Goal: Task Accomplishment & Management: Manage account settings

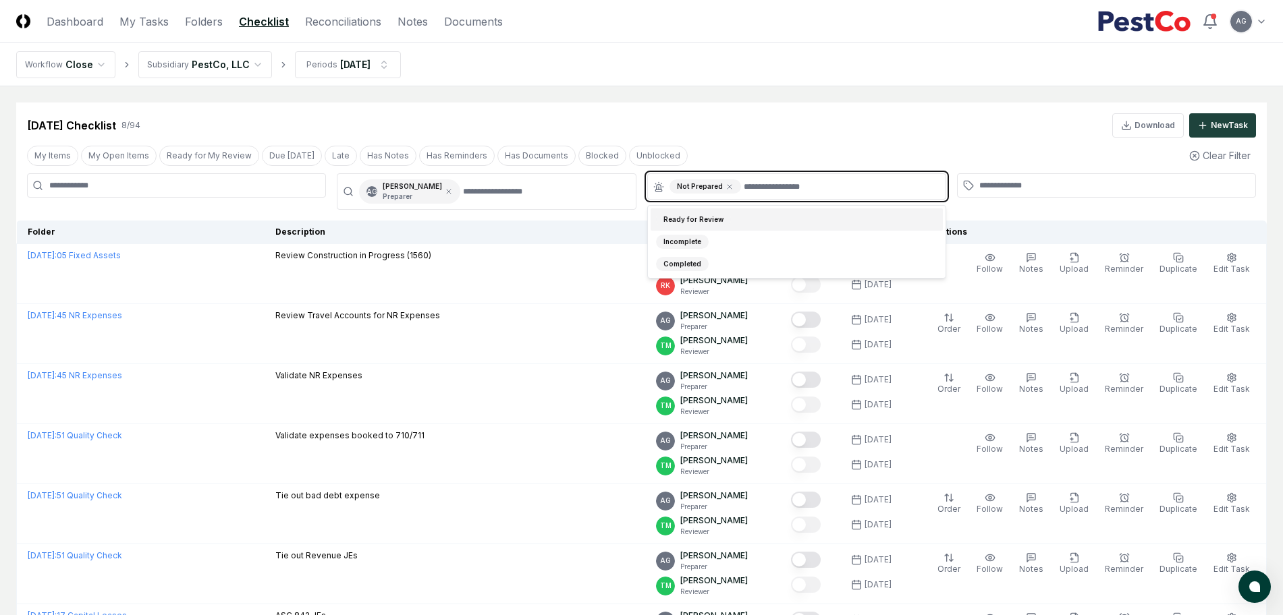
click at [762, 188] on input "text" at bounding box center [841, 187] width 194 height 14
click at [725, 235] on div "Incomplete" at bounding box center [797, 242] width 292 height 22
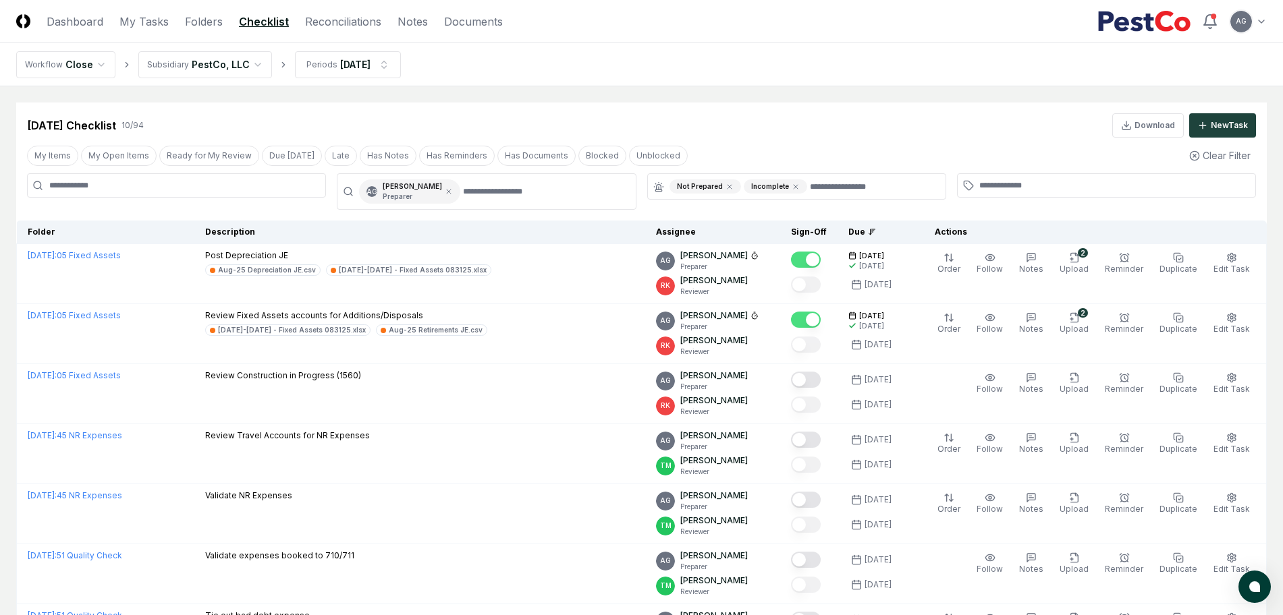
click at [760, 113] on div "Aug 2025 Checklist 10 / 94 Download New Task" at bounding box center [641, 125] width 1229 height 24
click at [720, 123] on div "Aug 2025 Checklist 10 / 94 Download New Task" at bounding box center [641, 125] width 1229 height 24
click at [153, 16] on link "My Tasks" at bounding box center [143, 21] width 49 height 16
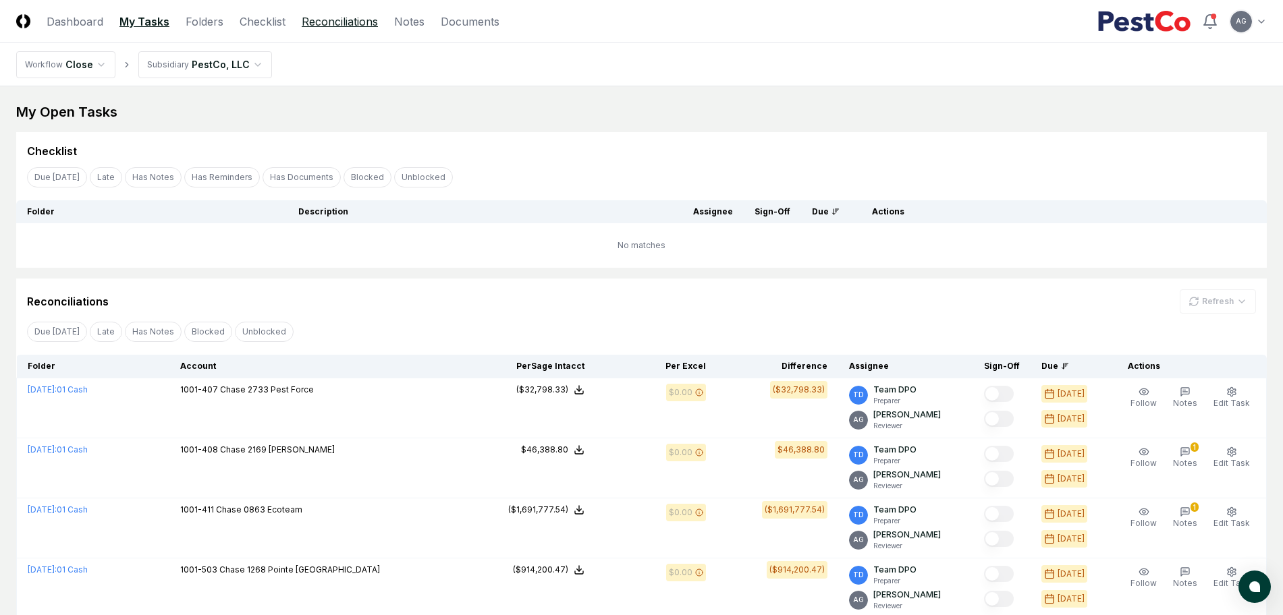
click at [360, 21] on link "Reconciliations" at bounding box center [340, 21] width 76 height 16
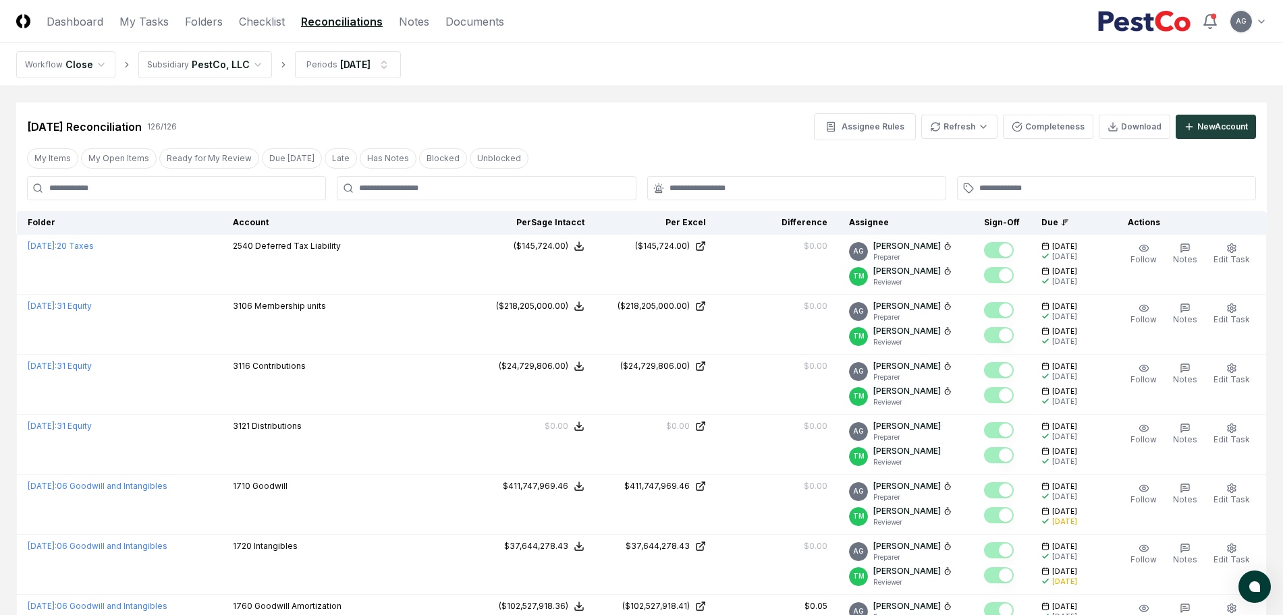
click at [678, 45] on nav "Workflow Close Subsidiary PestCo, LLC Periods Aug 2025" at bounding box center [641, 64] width 1283 height 43
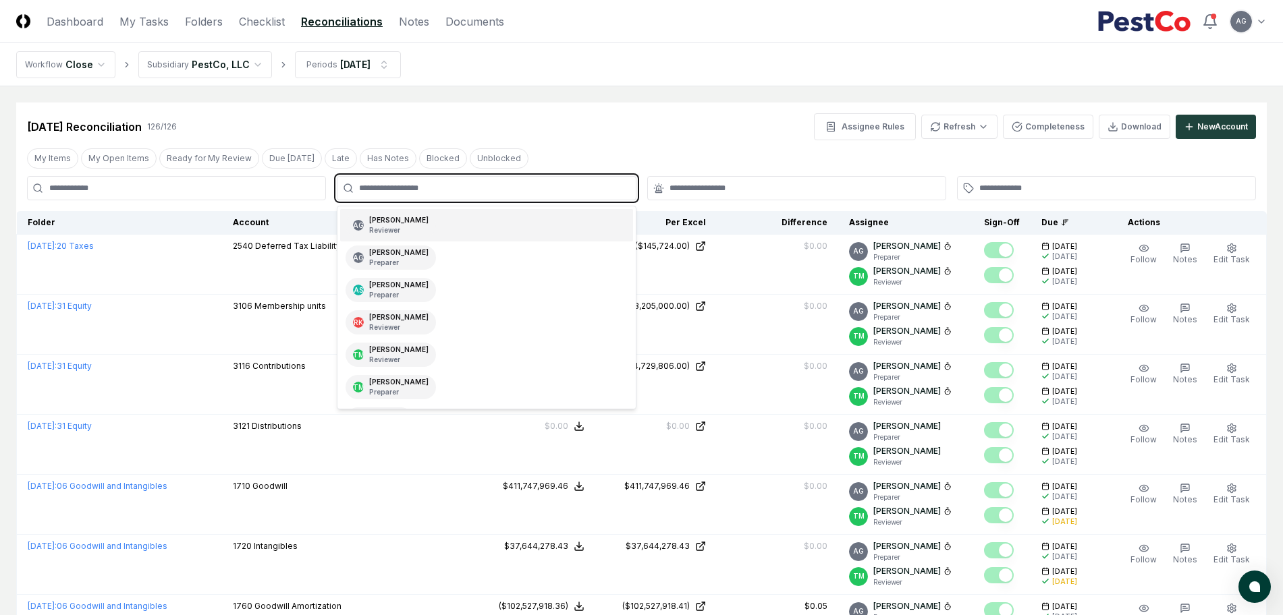
click at [512, 189] on input "text" at bounding box center [493, 188] width 268 height 12
click at [489, 256] on div "AG Angelique Cotez Garcia Preparer" at bounding box center [486, 258] width 292 height 32
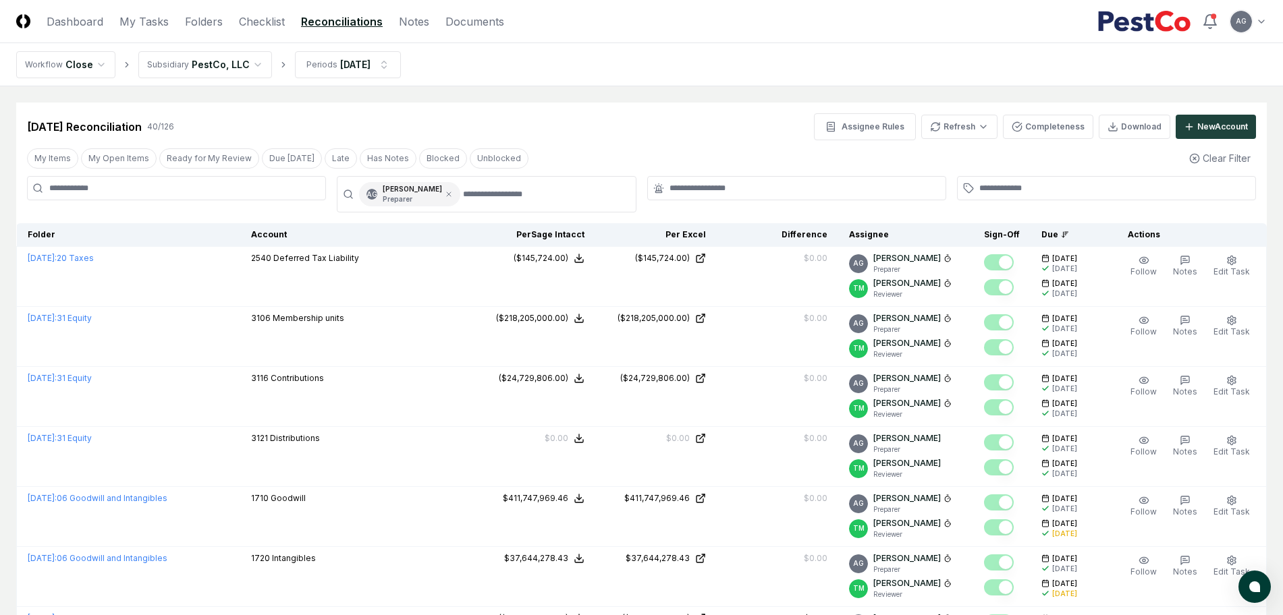
click at [630, 75] on nav "Workflow Close Subsidiary PestCo, LLC Periods Aug 2025" at bounding box center [641, 64] width 1283 height 43
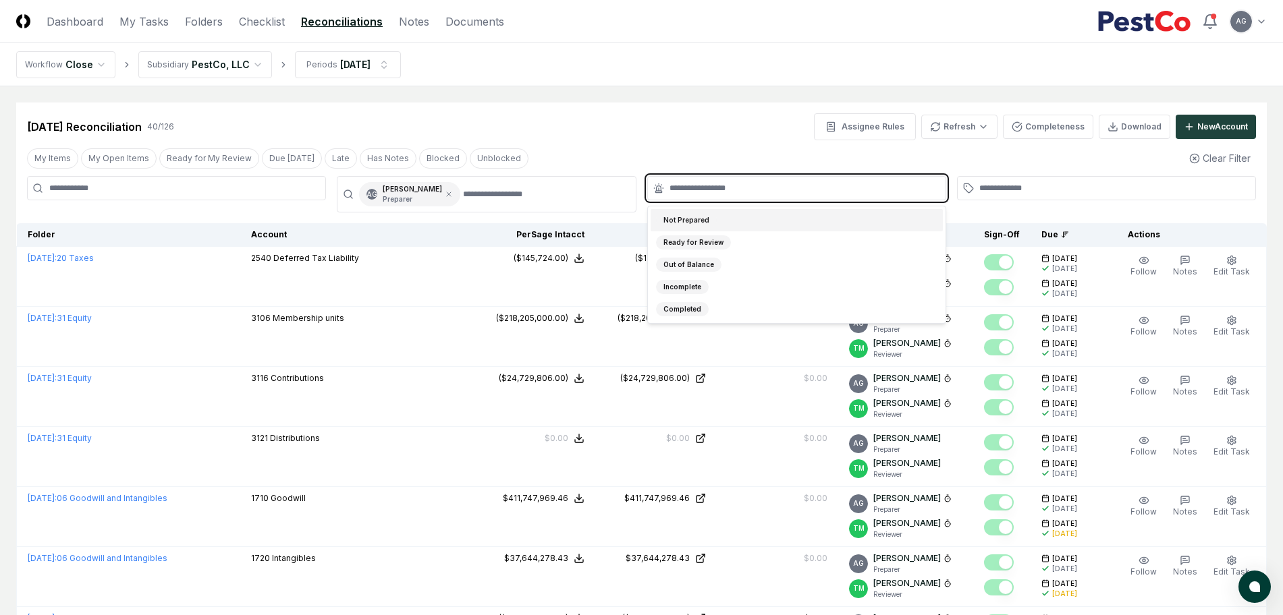
click at [736, 188] on input "text" at bounding box center [803, 188] width 268 height 12
click at [752, 216] on div "Not Prepared" at bounding box center [797, 220] width 292 height 22
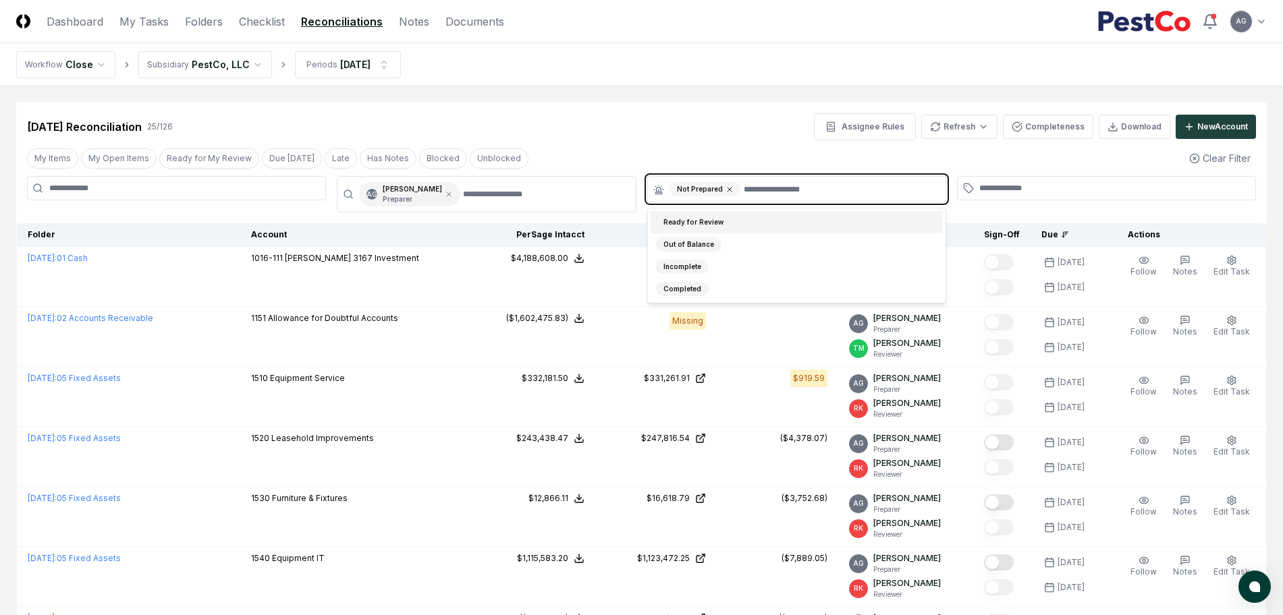
click at [727, 186] on icon at bounding box center [729, 190] width 8 height 8
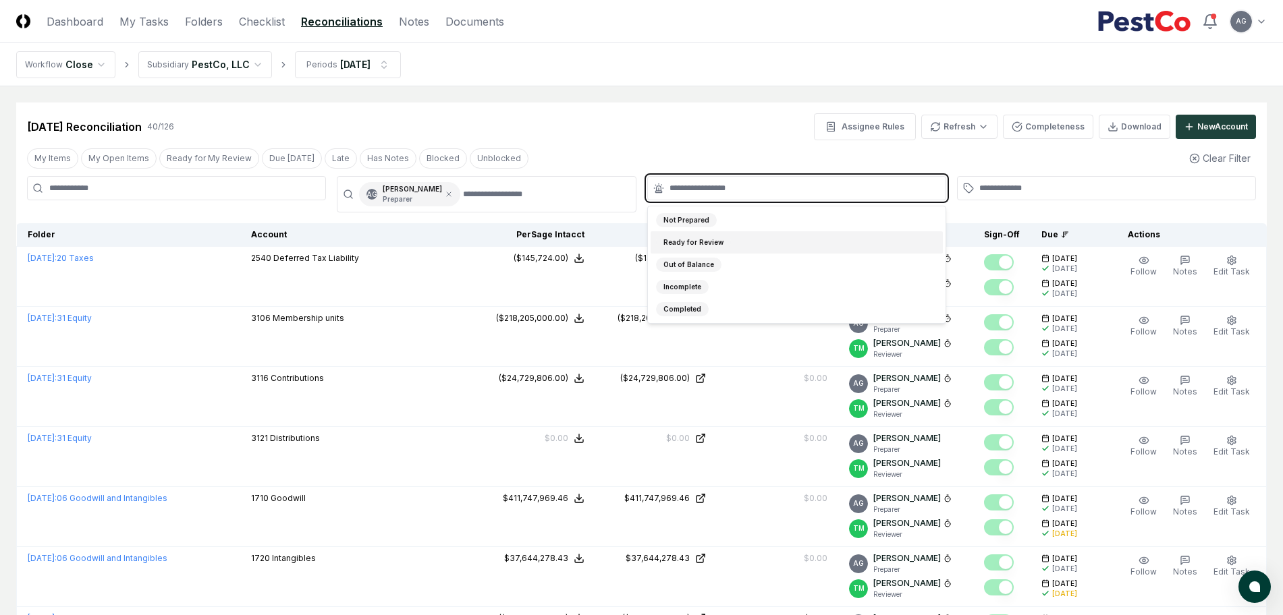
click at [727, 186] on input "text" at bounding box center [803, 188] width 268 height 12
click at [709, 282] on div "Incomplete" at bounding box center [797, 287] width 292 height 22
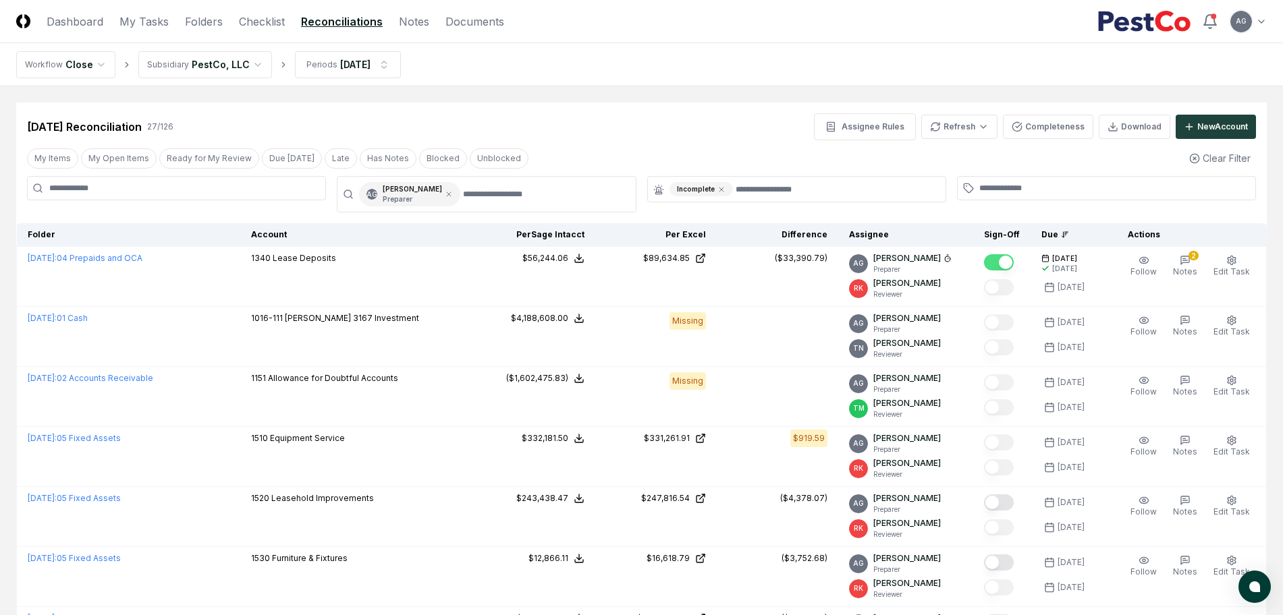
click at [539, 115] on div "Aug 2025 Reconciliation 27 / 126 Assignee Rules Refresh Completeness Download N…" at bounding box center [641, 126] width 1229 height 27
click at [253, 28] on link "Checklist" at bounding box center [262, 21] width 46 height 16
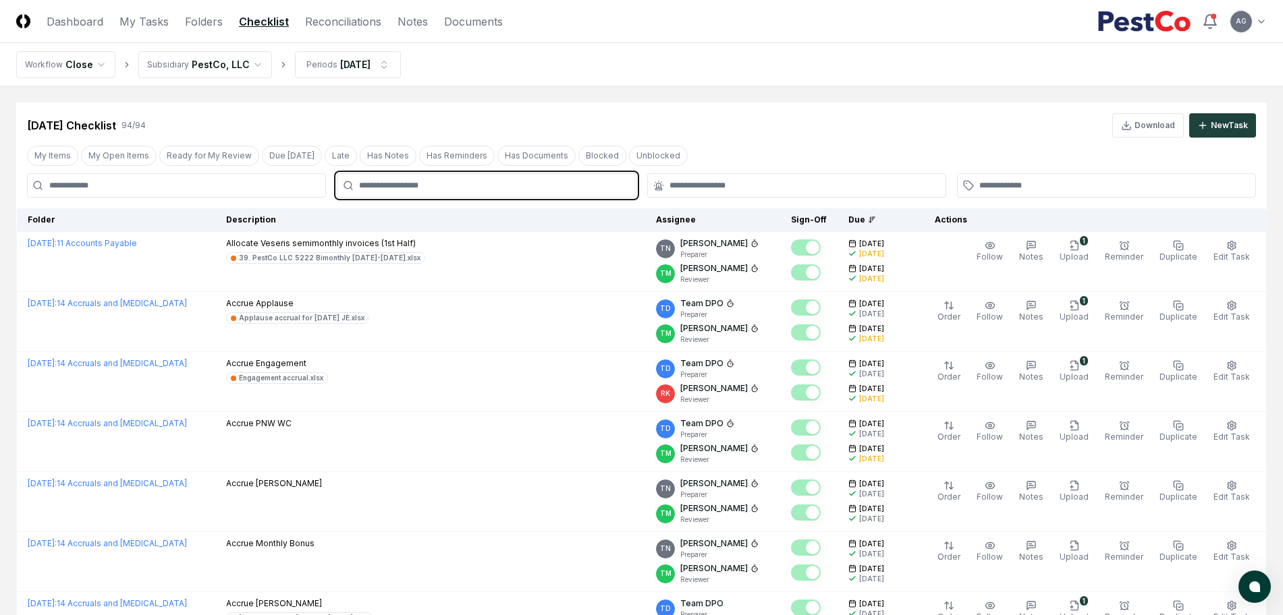
click at [414, 189] on input "text" at bounding box center [493, 186] width 268 height 12
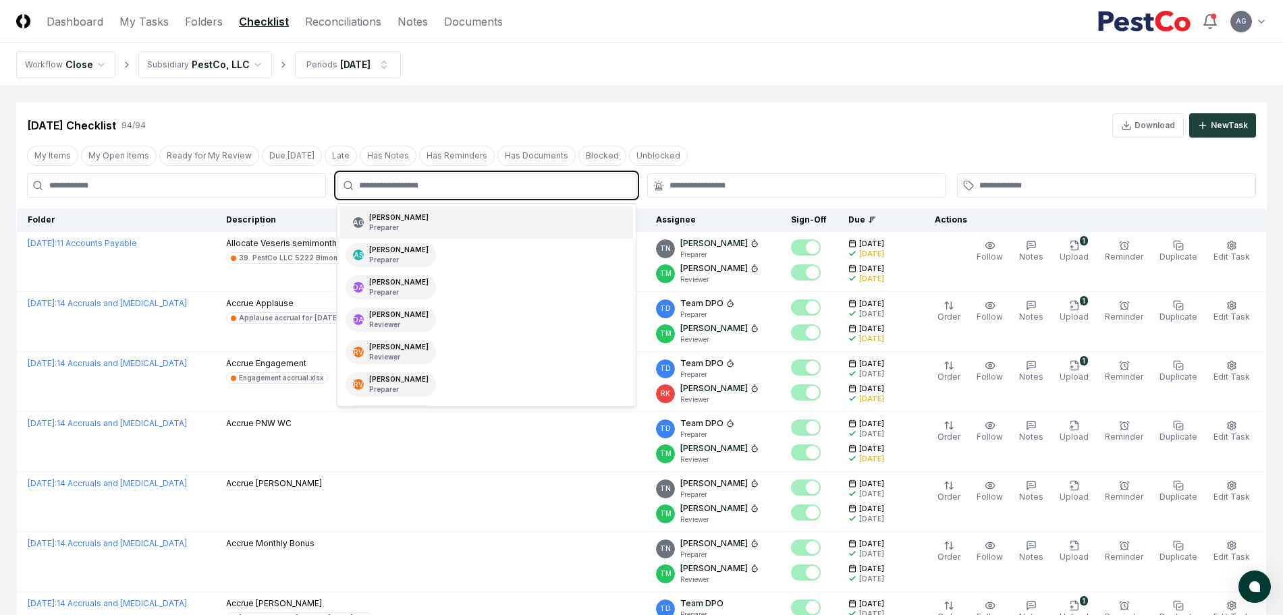
click at [429, 219] on div "Angelique Cotez Garcia Preparer" at bounding box center [398, 223] width 59 height 20
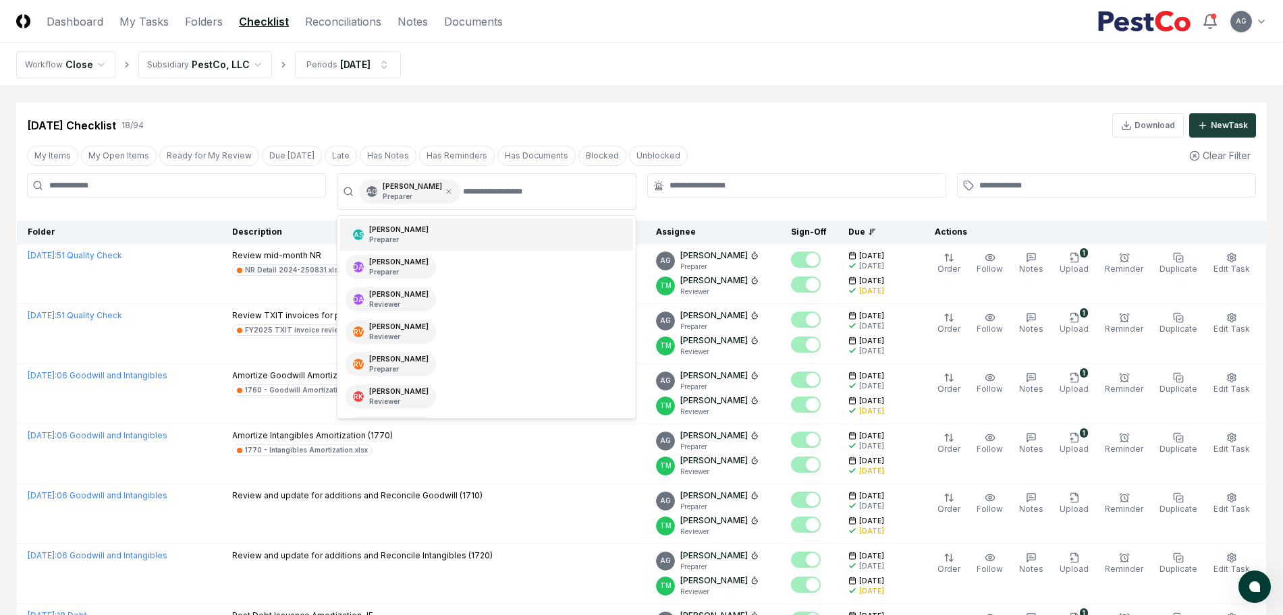
click at [643, 84] on nav "Workflow Close Subsidiary PestCo, LLC Periods Aug 2025" at bounding box center [641, 64] width 1283 height 43
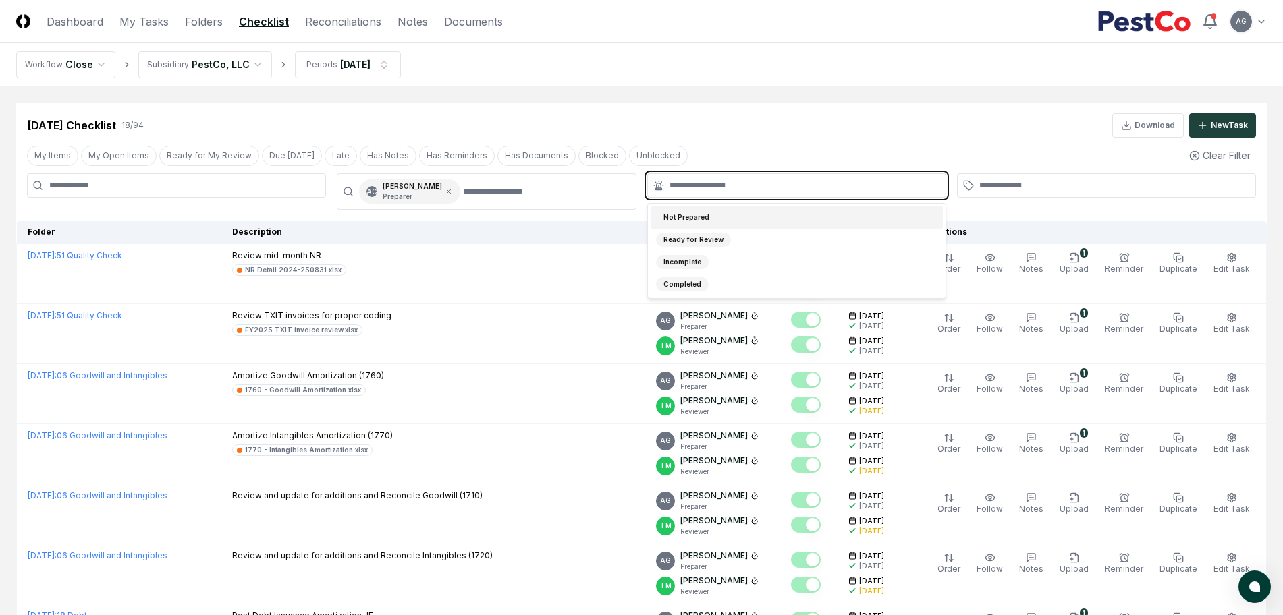
click at [721, 188] on input "text" at bounding box center [803, 186] width 268 height 12
click at [729, 212] on div "Not Prepared" at bounding box center [797, 217] width 292 height 22
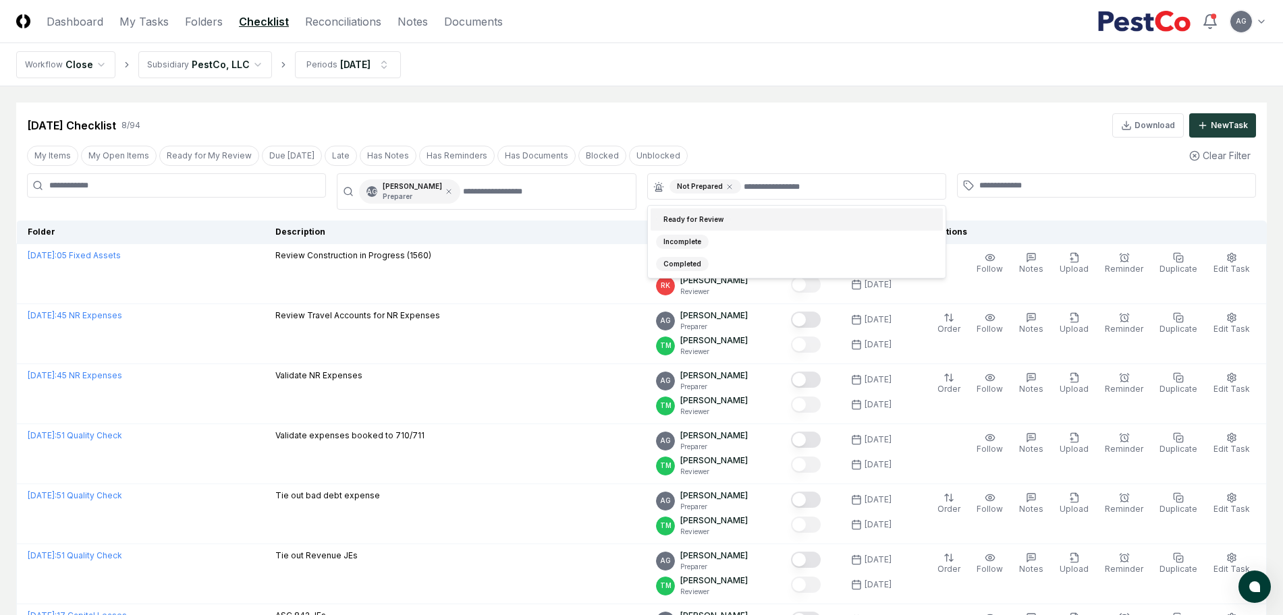
click at [695, 97] on main "Cancel Reassign Aug 2025 Checklist 8 / 94 Download New Task My Items My Open It…" at bounding box center [641, 413] width 1283 height 655
click at [663, 85] on nav "Workflow Close Subsidiary PestCo, LLC Periods Aug 2025" at bounding box center [641, 64] width 1283 height 43
click at [642, 67] on nav "Workflow Close Subsidiary PestCo, LLC Periods Aug 2025" at bounding box center [641, 64] width 1283 height 43
